Goal: Task Accomplishment & Management: Manage account settings

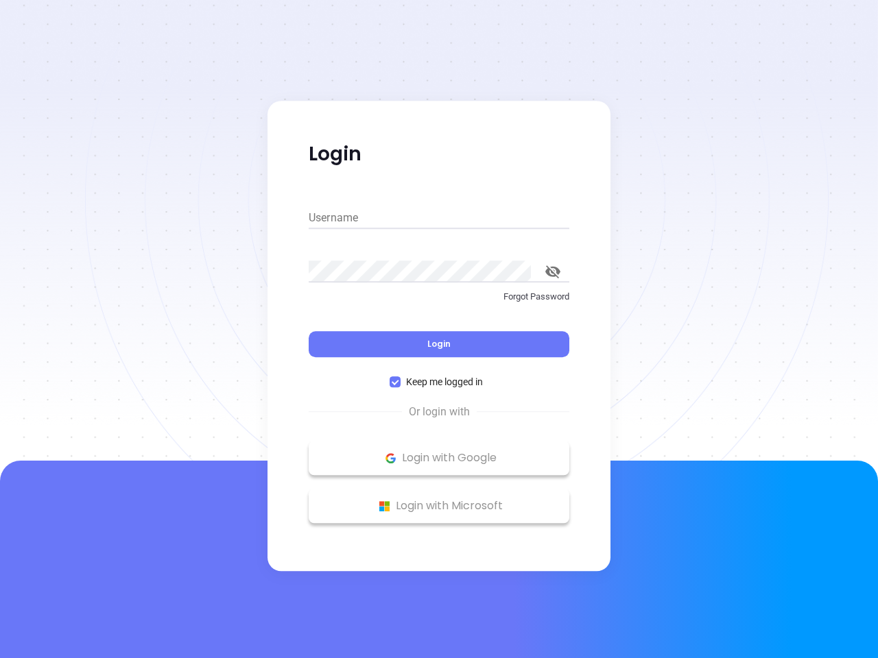
click at [439, 329] on div "Login" at bounding box center [439, 336] width 261 height 43
click at [439, 218] on input "Username" at bounding box center [439, 218] width 261 height 22
click at [553, 272] on icon "toggle password visibility" at bounding box center [552, 271] width 15 height 13
click at [439, 344] on span "Login" at bounding box center [438, 344] width 23 height 12
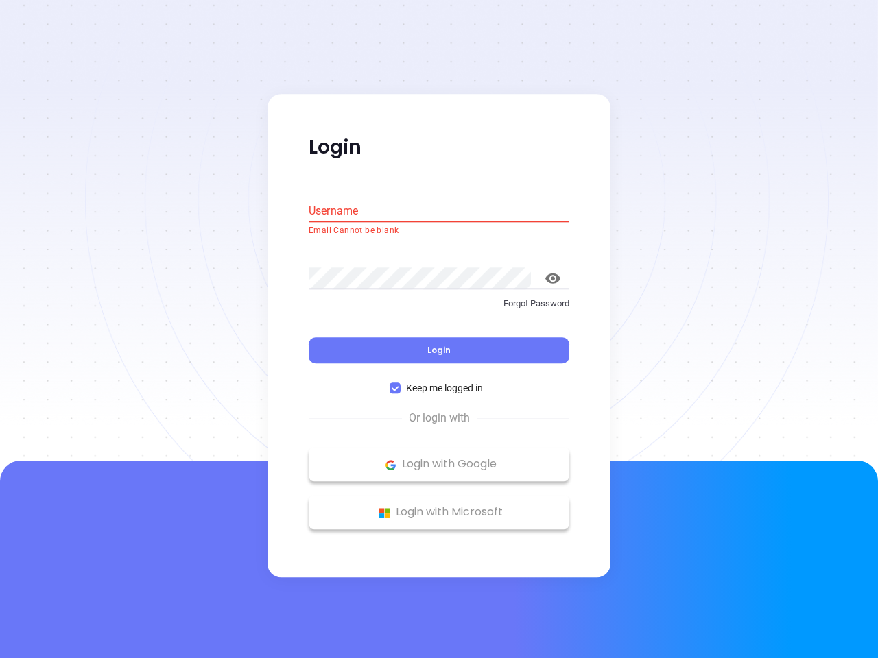
click at [439, 382] on span "Keep me logged in" at bounding box center [444, 388] width 88 height 15
click at [400, 383] on input "Keep me logged in" at bounding box center [395, 388] width 11 height 11
checkbox input "false"
click at [439, 458] on p "Login with Google" at bounding box center [438, 465] width 247 height 21
click at [439, 506] on p "Login with Microsoft" at bounding box center [438, 513] width 247 height 21
